Goal: Use online tool/utility: Utilize a website feature to perform a specific function

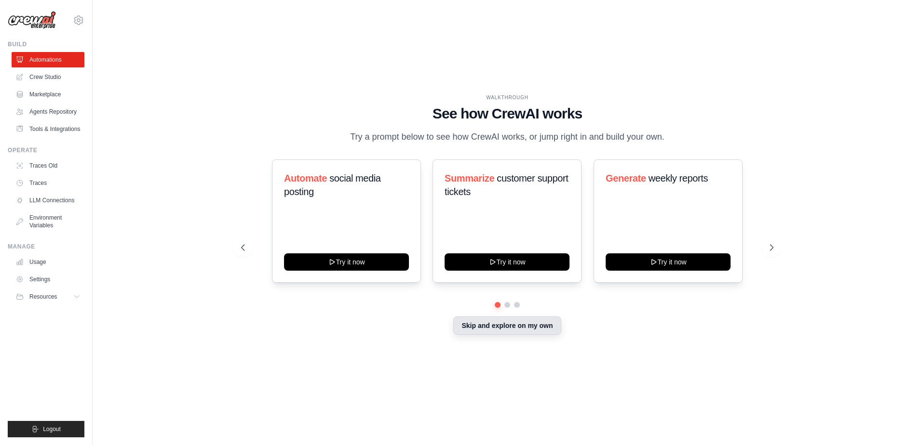
click at [501, 324] on button "Skip and explore on my own" at bounding box center [506, 326] width 107 height 18
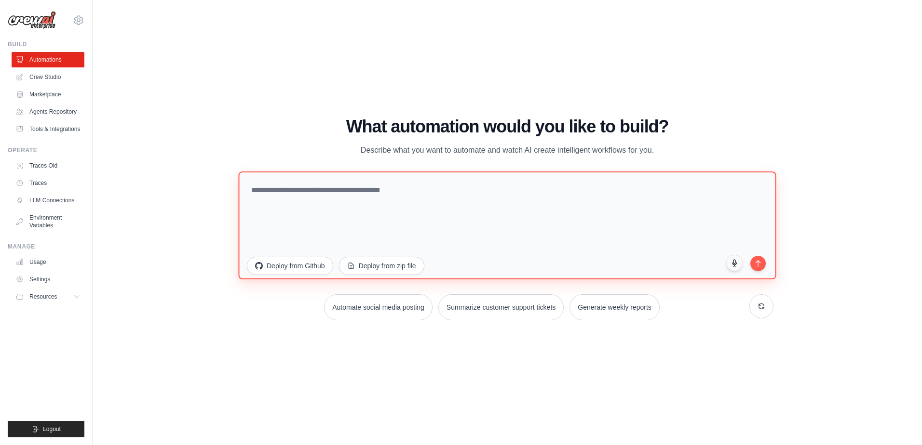
click at [285, 187] on textarea at bounding box center [506, 226] width 537 height 108
type textarea "**********"
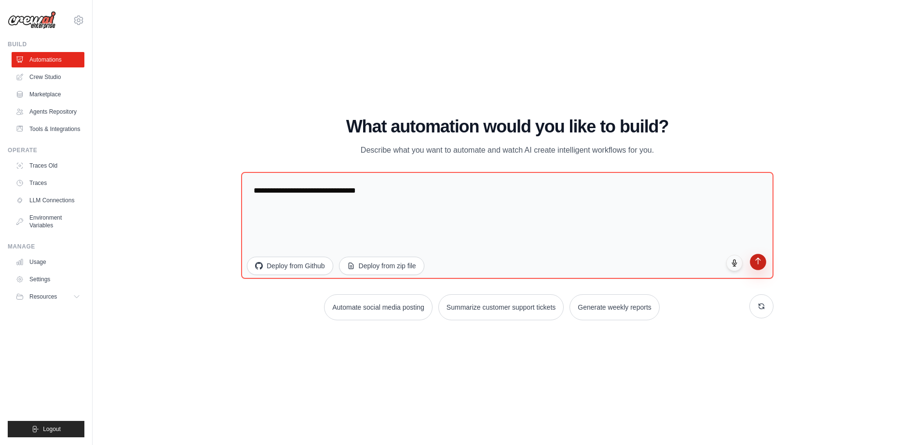
click at [763, 268] on button "submit" at bounding box center [758, 262] width 16 height 16
click at [45, 298] on span "Resources" at bounding box center [43, 297] width 27 height 8
click at [47, 317] on span "Documentation" at bounding box center [53, 313] width 39 height 8
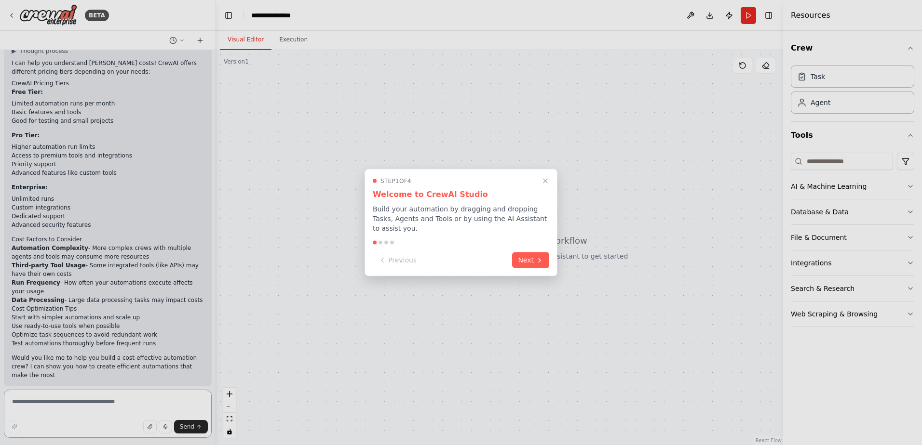
scroll to position [61, 0]
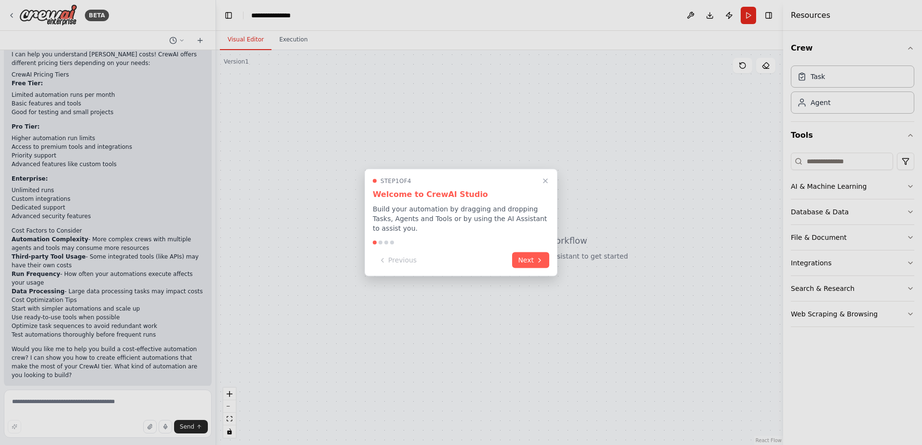
click at [64, 399] on div at bounding box center [461, 222] width 922 height 445
click at [61, 401] on div at bounding box center [461, 222] width 922 height 445
click at [545, 182] on icon "Close walkthrough" at bounding box center [545, 181] width 9 height 9
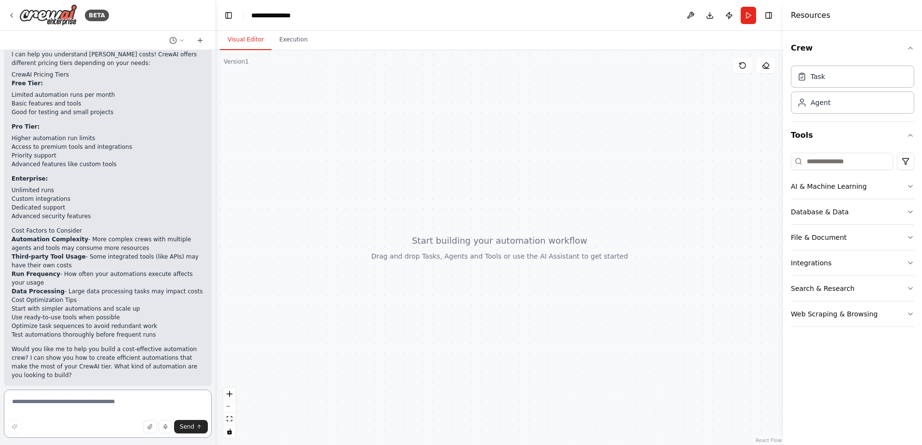
click at [92, 409] on textarea at bounding box center [108, 414] width 208 height 48
type textarea "**********"
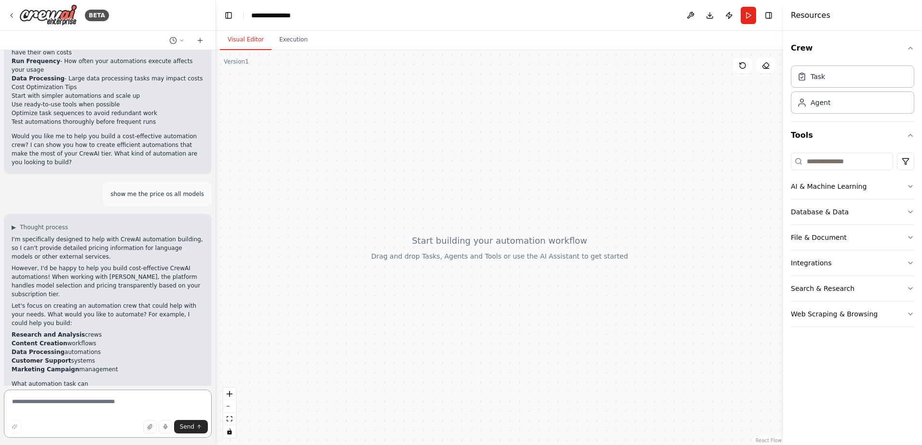
scroll to position [274, 0]
click at [40, 14] on img at bounding box center [48, 15] width 58 height 22
